Goal: Check status

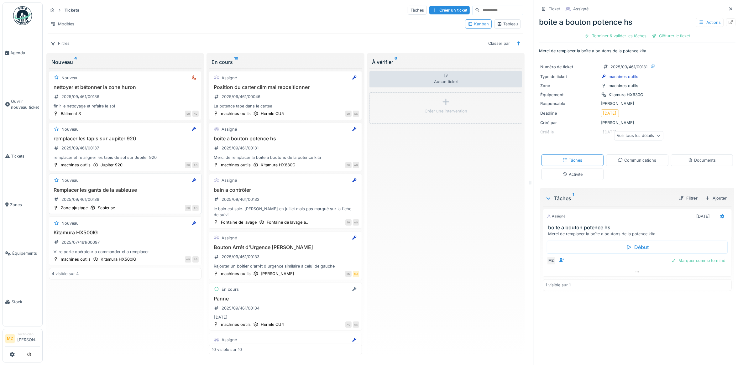
click at [131, 189] on div "Nouveau Remplacer les gants de la sableuse 2025/09/461/00138 Zone ajustage Sabl…" at bounding box center [125, 194] width 153 height 40
click at [146, 190] on h3 "Remplacer les gants de la sableuse" at bounding box center [125, 190] width 147 height 6
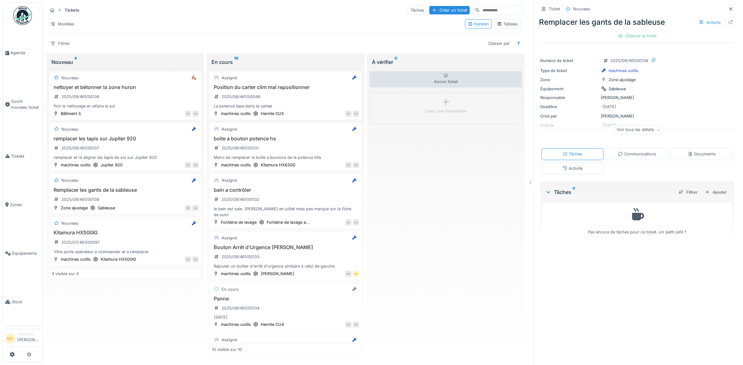
scroll to position [6, 0]
click at [631, 125] on div "Voir tous les détails" at bounding box center [638, 129] width 49 height 9
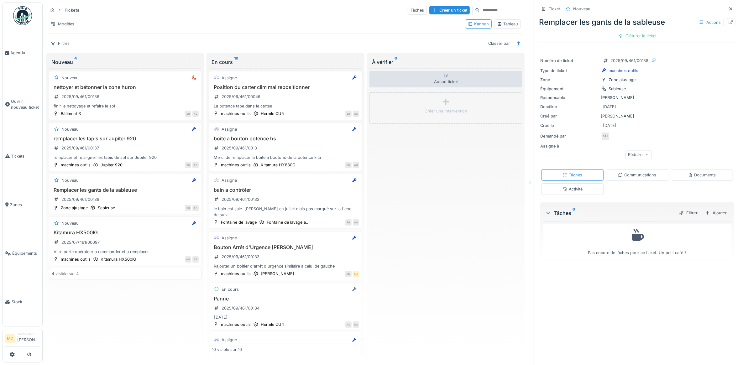
scroll to position [0, 0]
click at [729, 21] on icon at bounding box center [731, 22] width 4 height 4
click at [124, 155] on div "remplacer les tapis sur Jupiter 920 2025/09/461/00137 remplacer et re aligner l…" at bounding box center [125, 148] width 147 height 25
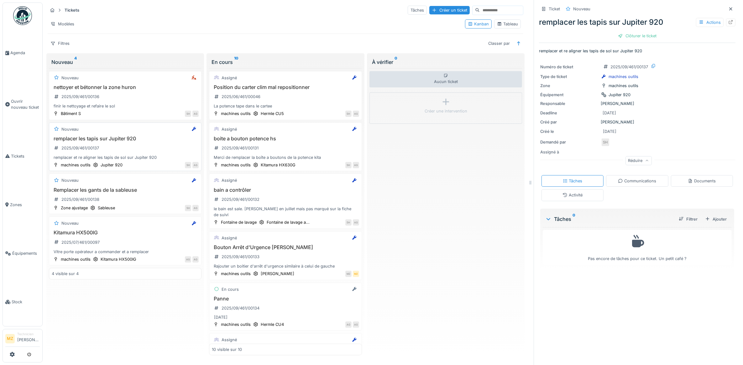
drag, startPoint x: 124, startPoint y: 155, endPoint x: 115, endPoint y: 143, distance: 15.2
click at [115, 142] on h3 "remplacer les tapis sur Jupiter 920" at bounding box center [125, 139] width 147 height 6
click at [728, 22] on icon at bounding box center [730, 22] width 5 height 4
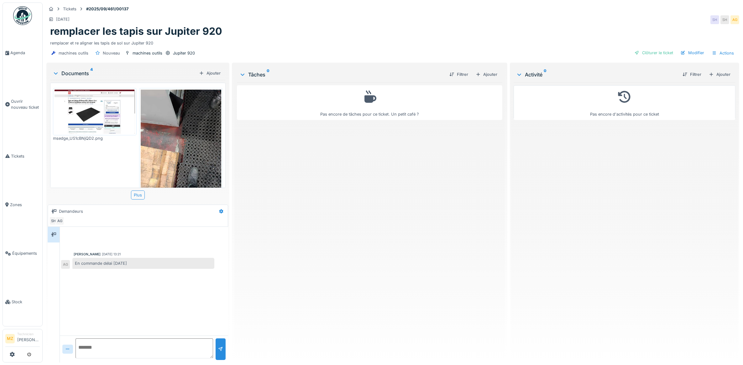
click at [90, 114] on img at bounding box center [95, 112] width 81 height 44
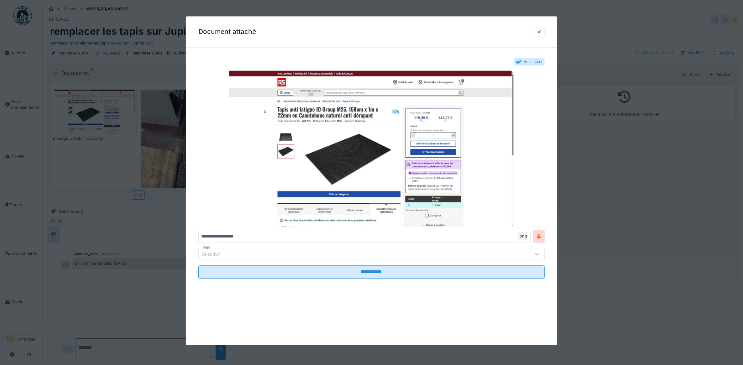
click at [624, 195] on div at bounding box center [371, 182] width 743 height 365
